Goal: Register for event/course

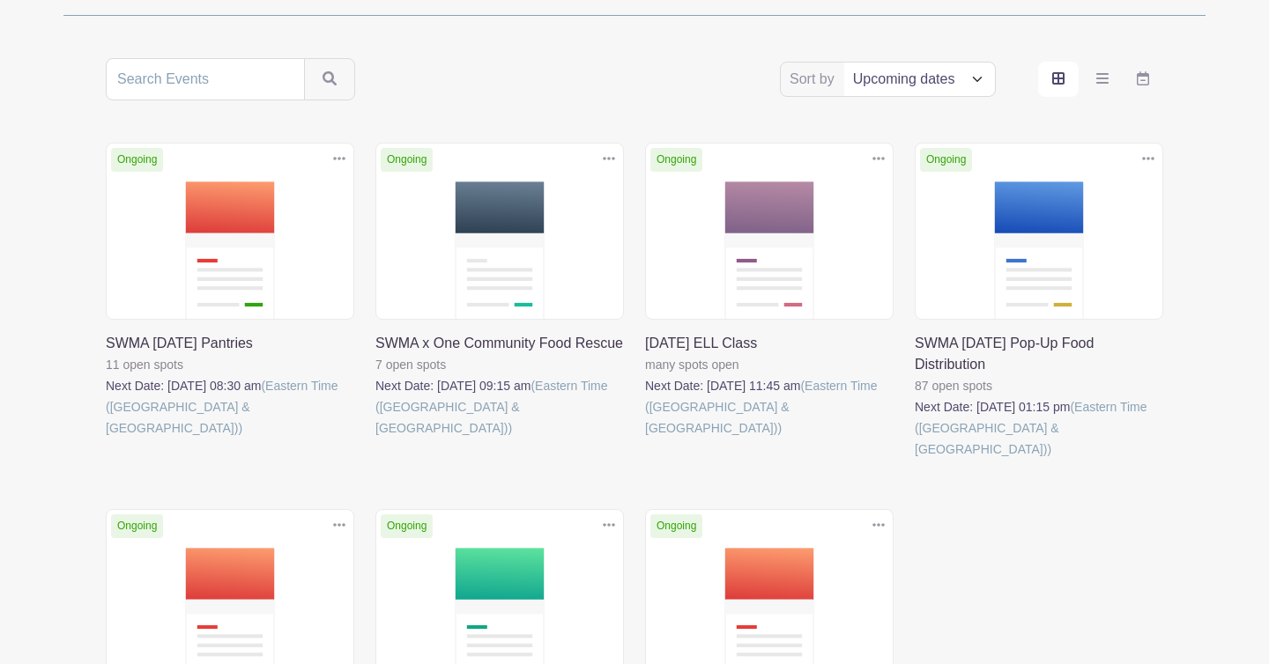
scroll to position [315, 0]
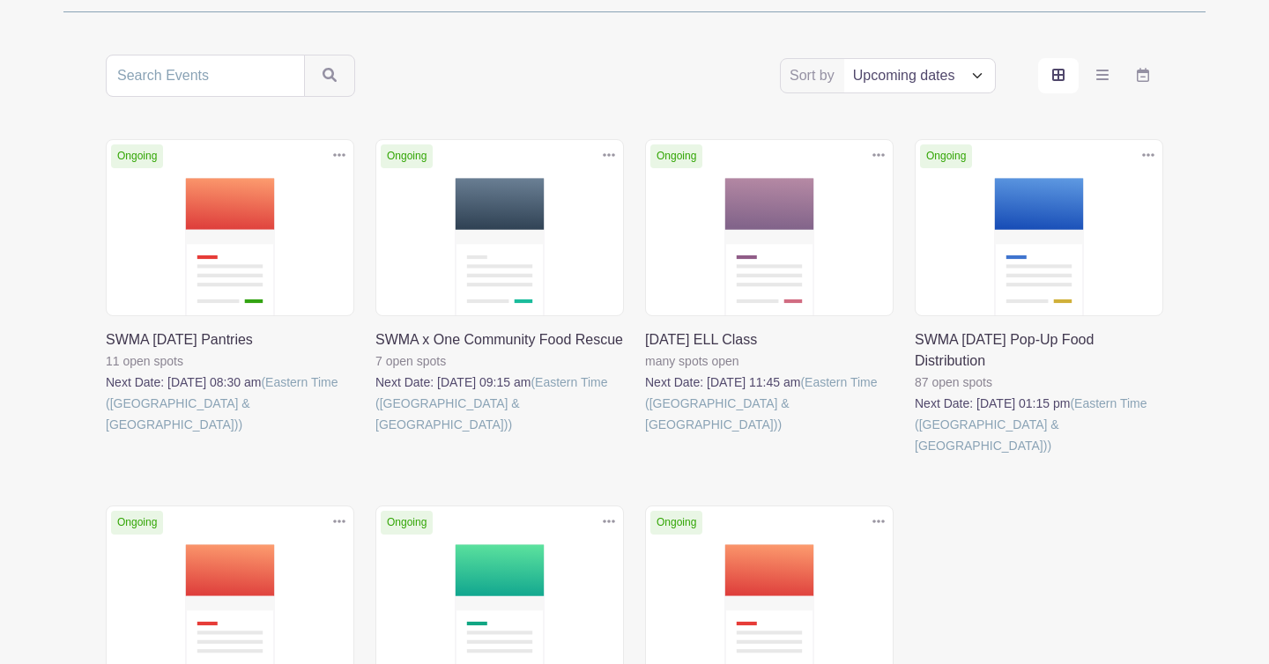
click at [645, 435] on link at bounding box center [645, 435] width 0 height 0
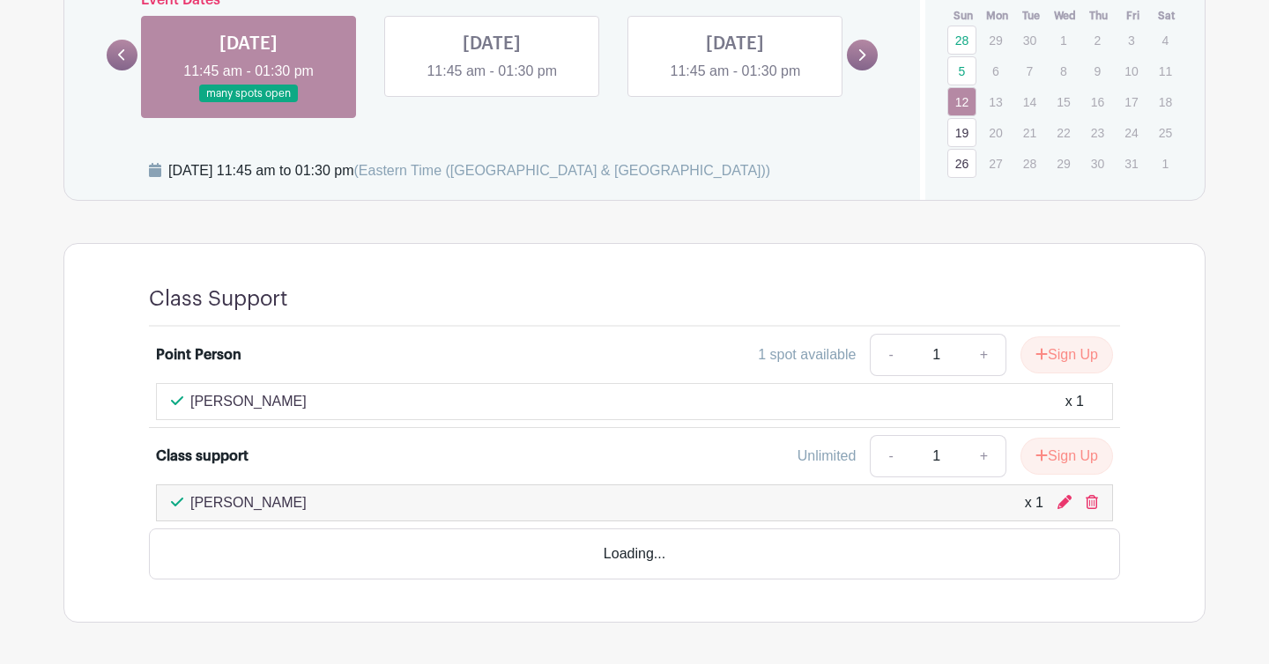
scroll to position [941, 0]
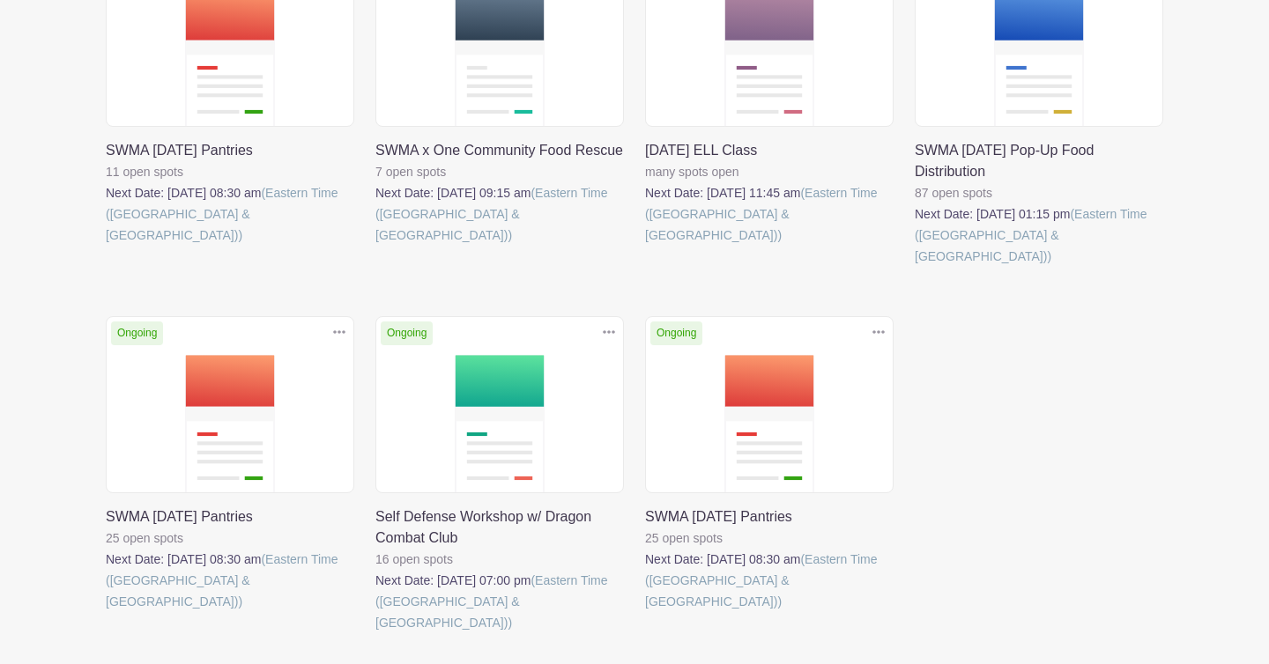
scroll to position [590, 0]
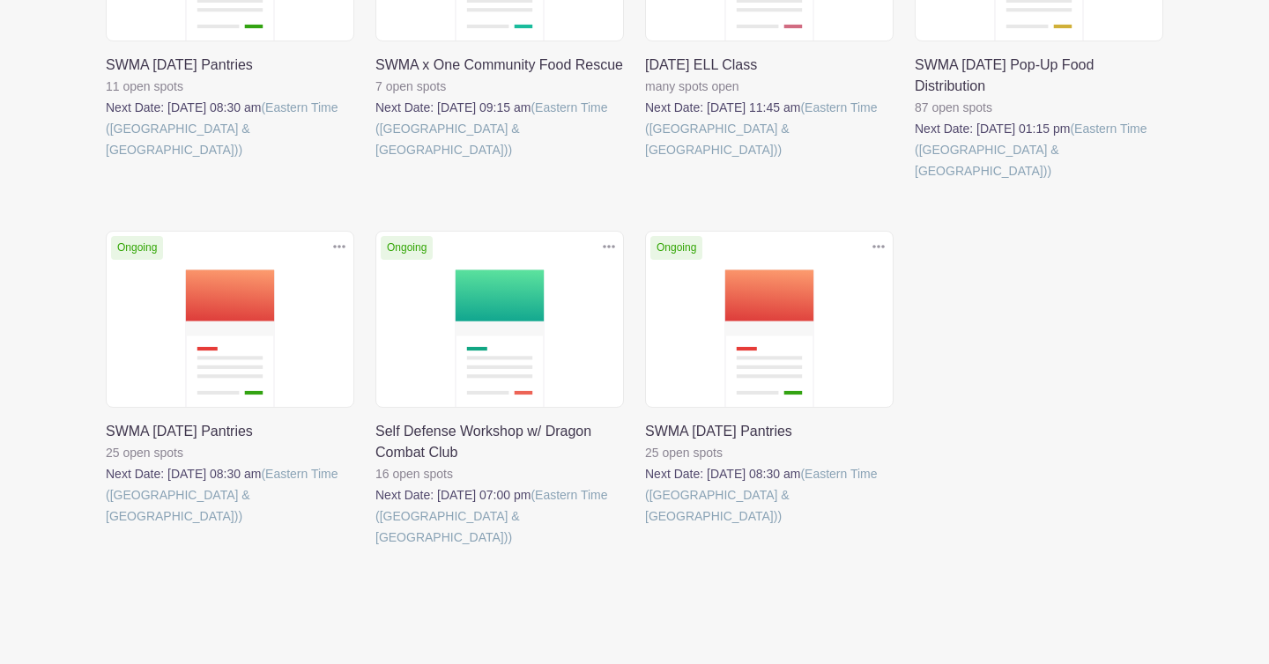
click at [645, 527] on link at bounding box center [645, 527] width 0 height 0
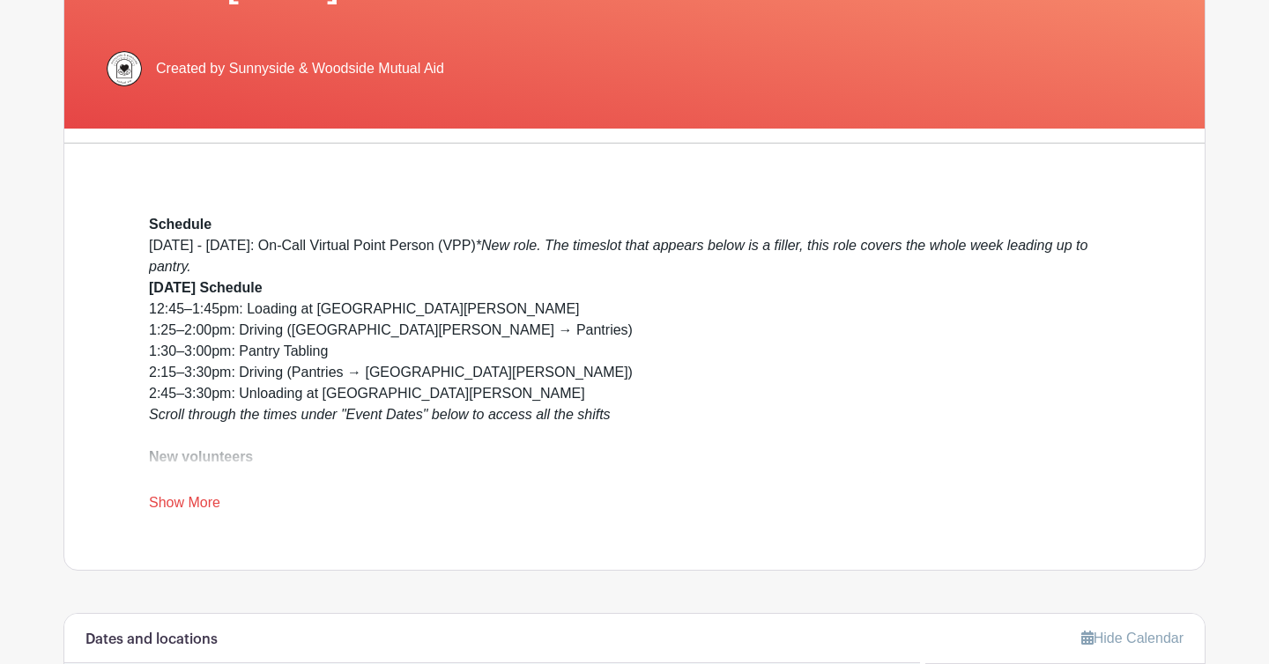
scroll to position [332, 0]
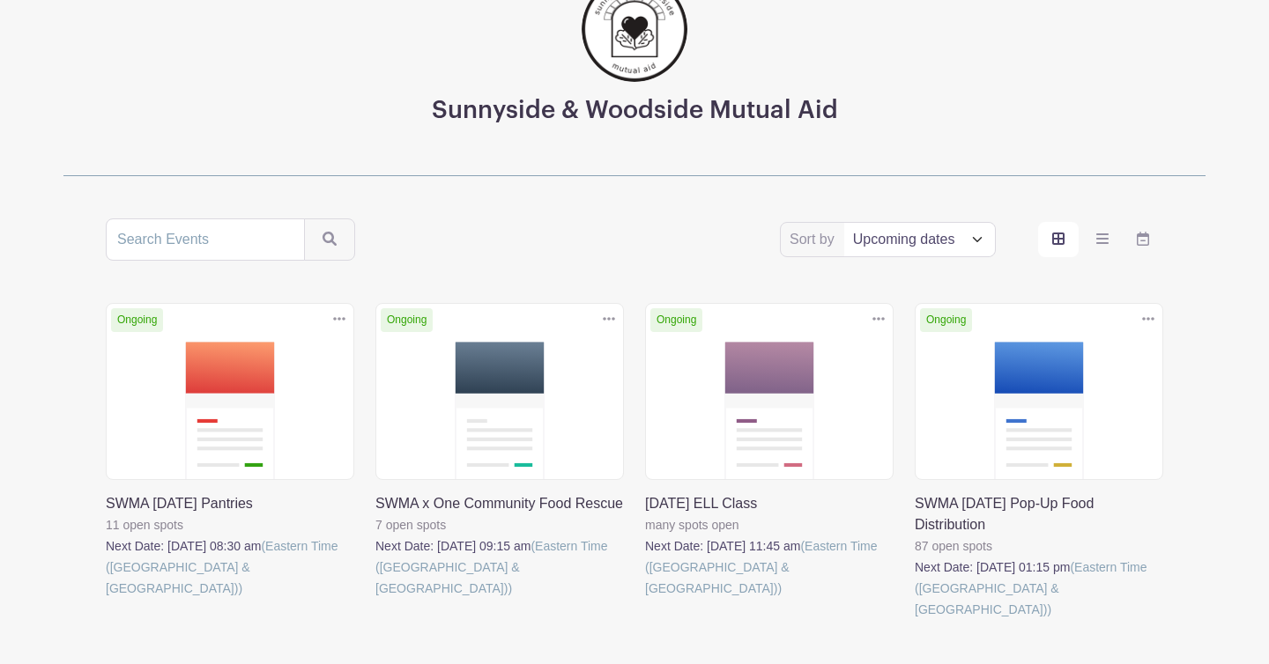
scroll to position [37, 0]
